Goal: Navigation & Orientation: Understand site structure

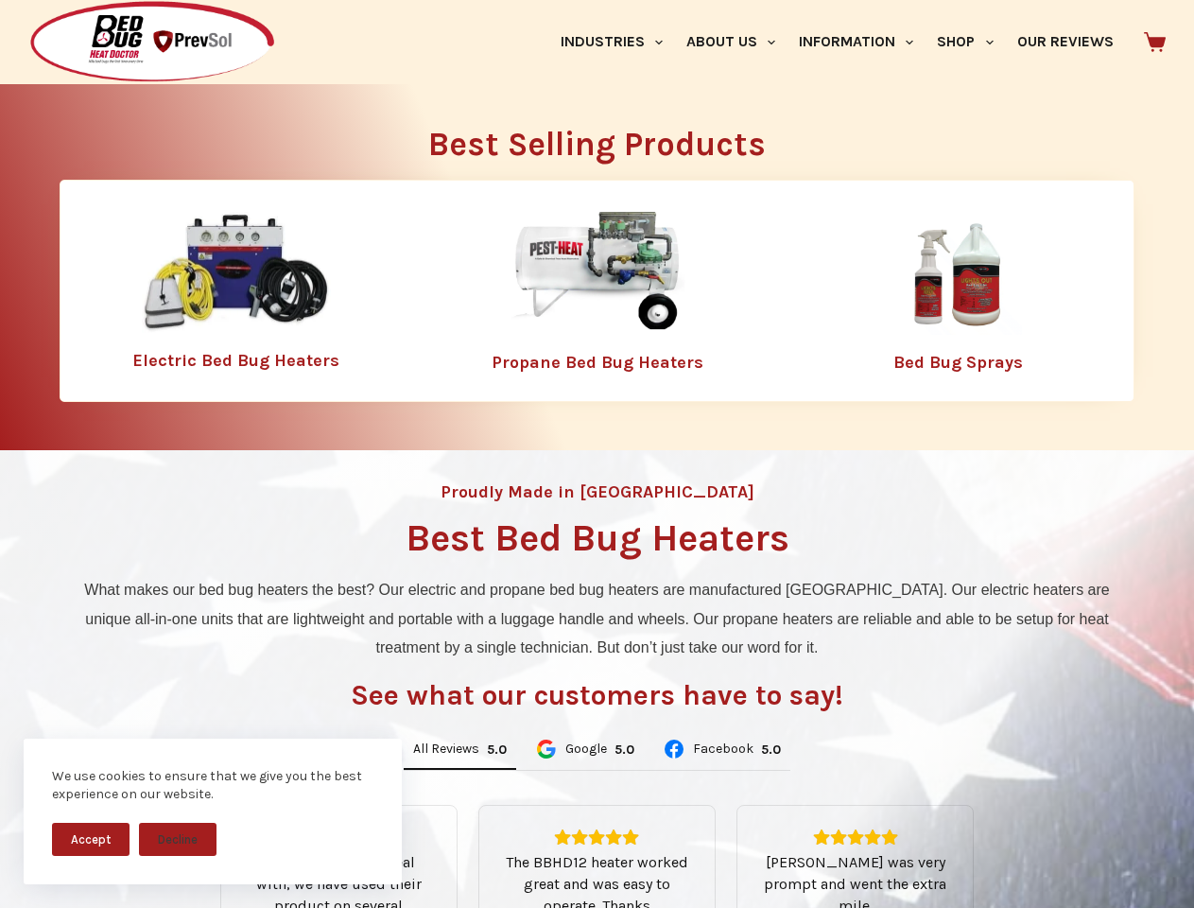
click at [597, 454] on div "Proudly Made in [GEOGRAPHIC_DATA] Best Bed Bug Heaters What makes our bed bug h…" at bounding box center [597, 805] width 1194 height 711
click at [91, 839] on button "Accept" at bounding box center [91, 839] width 78 height 33
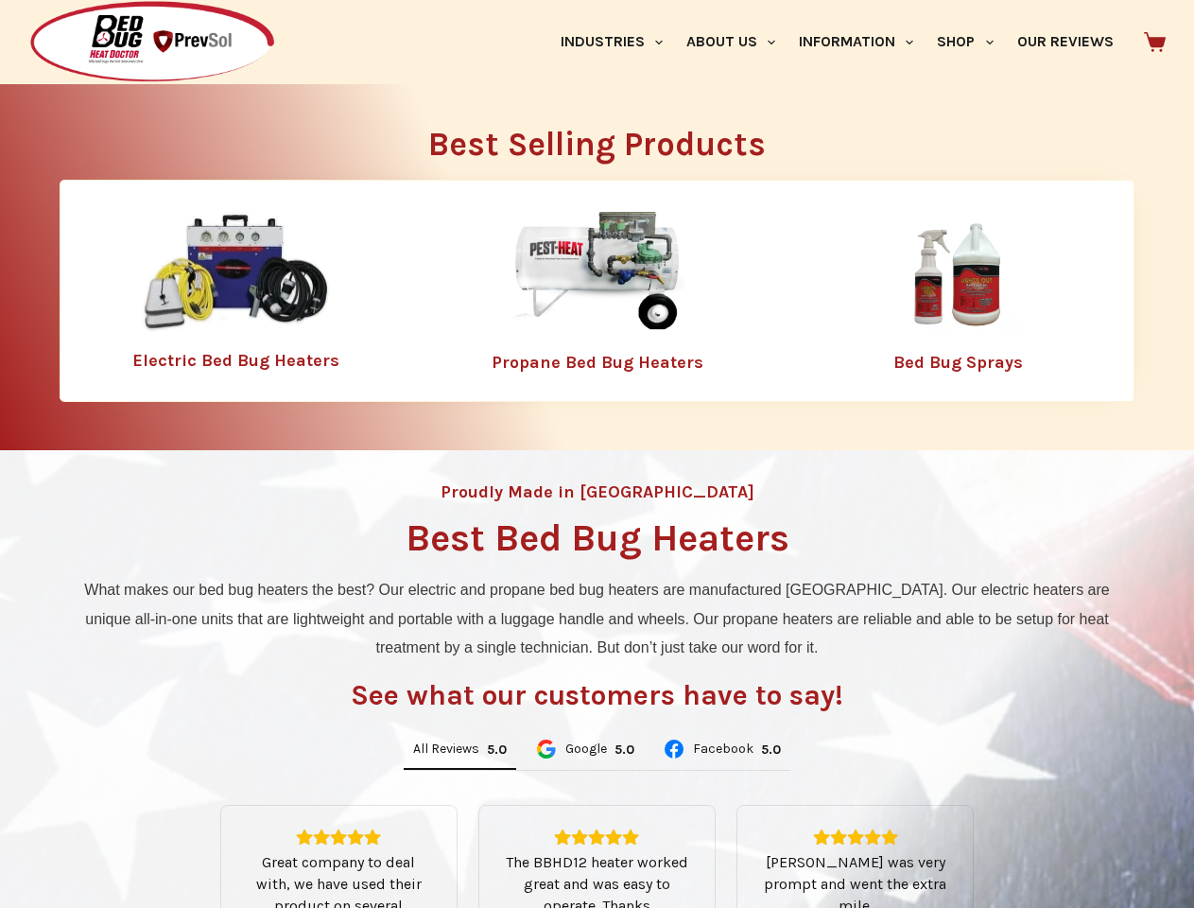
click at [178, 839] on button "Decline" at bounding box center [178, 853] width 78 height 33
click at [618, 42] on link "Industries" at bounding box center [611, 42] width 126 height 84
click at [738, 42] on link "About Us" at bounding box center [730, 42] width 113 height 84
click at [864, 42] on link "Information" at bounding box center [857, 42] width 138 height 84
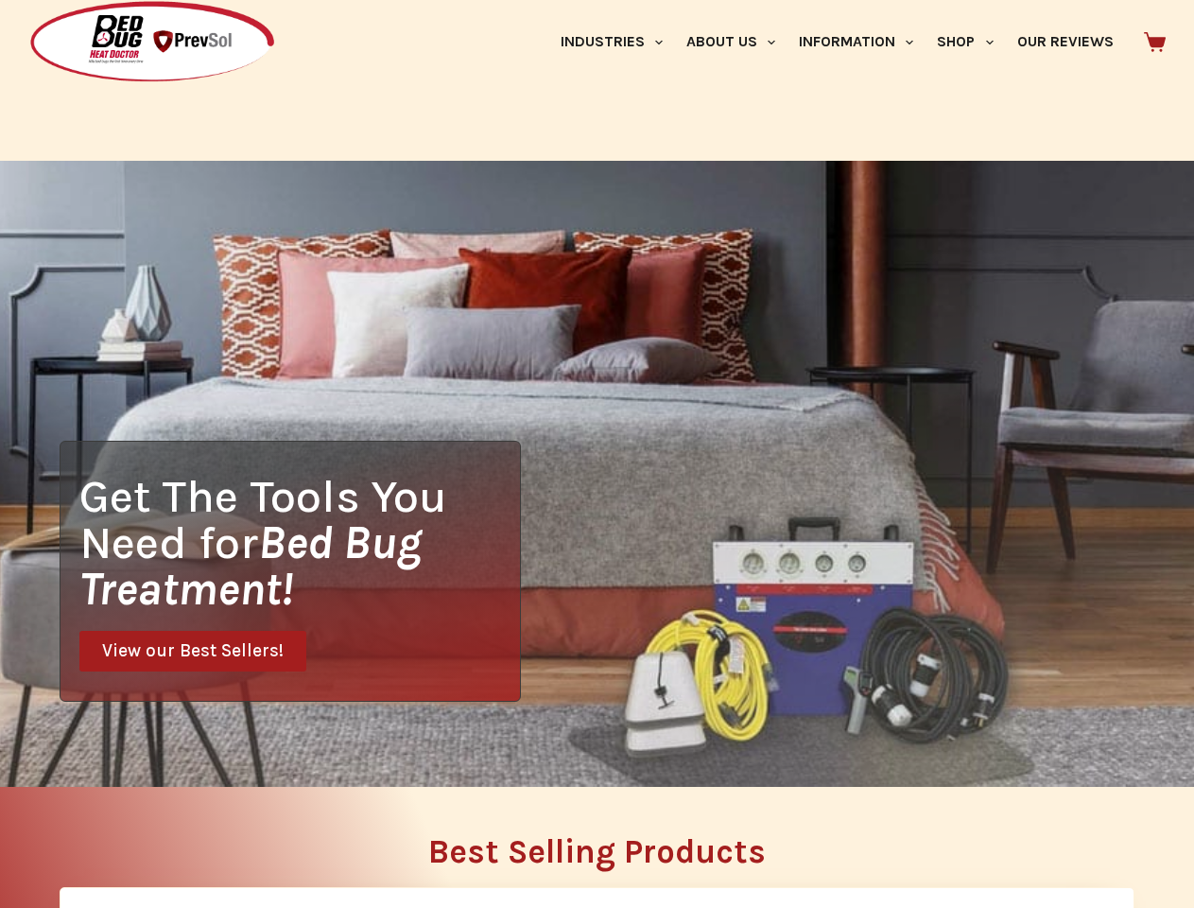
click at [973, 42] on div "Search" at bounding box center [925, 23] width 480 height 47
